Goal: Find contact information: Find contact information

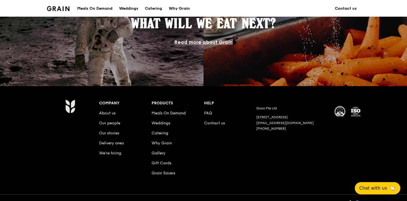
scroll to position [510, 0]
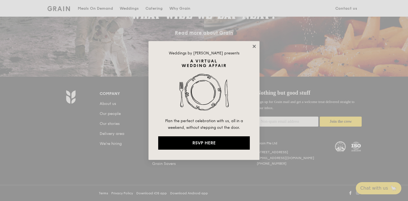
click at [254, 46] on icon at bounding box center [253, 46] width 3 height 3
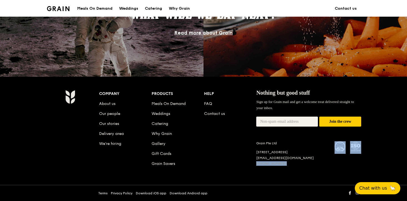
drag, startPoint x: 284, startPoint y: 168, endPoint x: 257, endPoint y: 165, distance: 28.0
click at [257, 165] on div "Company About us Our people Our stories Delivery area We’re hiring Products Mea…" at bounding box center [230, 133] width 262 height 86
click at [251, 165] on div "Company About us Our people Our stories Delivery area We’re hiring Products Mea…" at bounding box center [230, 133] width 262 height 86
drag, startPoint x: 252, startPoint y: 164, endPoint x: 276, endPoint y: 164, distance: 24.1
click at [276, 164] on div "Company About us Our people Our stories Delivery area We’re hiring Products Mea…" at bounding box center [230, 133] width 262 height 86
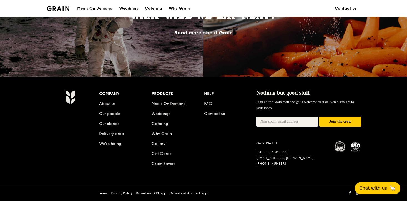
click at [288, 166] on div "Company About us Our people Our stories Delivery area We’re hiring Products Mea…" at bounding box center [230, 133] width 262 height 86
drag, startPoint x: 292, startPoint y: 166, endPoint x: 257, endPoint y: 164, distance: 35.0
click at [257, 164] on div "Company About us Our people Our stories Delivery area We’re hiring Products Mea…" at bounding box center [230, 133] width 262 height 86
copy div "[PHONE_NUMBER]"
click at [302, 159] on div "[EMAIL_ADDRESS][DOMAIN_NAME]" at bounding box center [292, 158] width 72 height 4
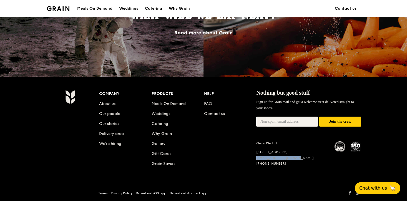
drag, startPoint x: 306, startPoint y: 158, endPoint x: 257, endPoint y: 159, distance: 49.7
click at [257, 159] on div "[EMAIL_ADDRESS][DOMAIN_NAME]" at bounding box center [292, 158] width 72 height 4
copy link "[EMAIL_ADDRESS][DOMAIN_NAME]"
click at [182, 9] on div "Why Grain" at bounding box center [179, 8] width 21 height 17
